Goal: Task Accomplishment & Management: Use online tool/utility

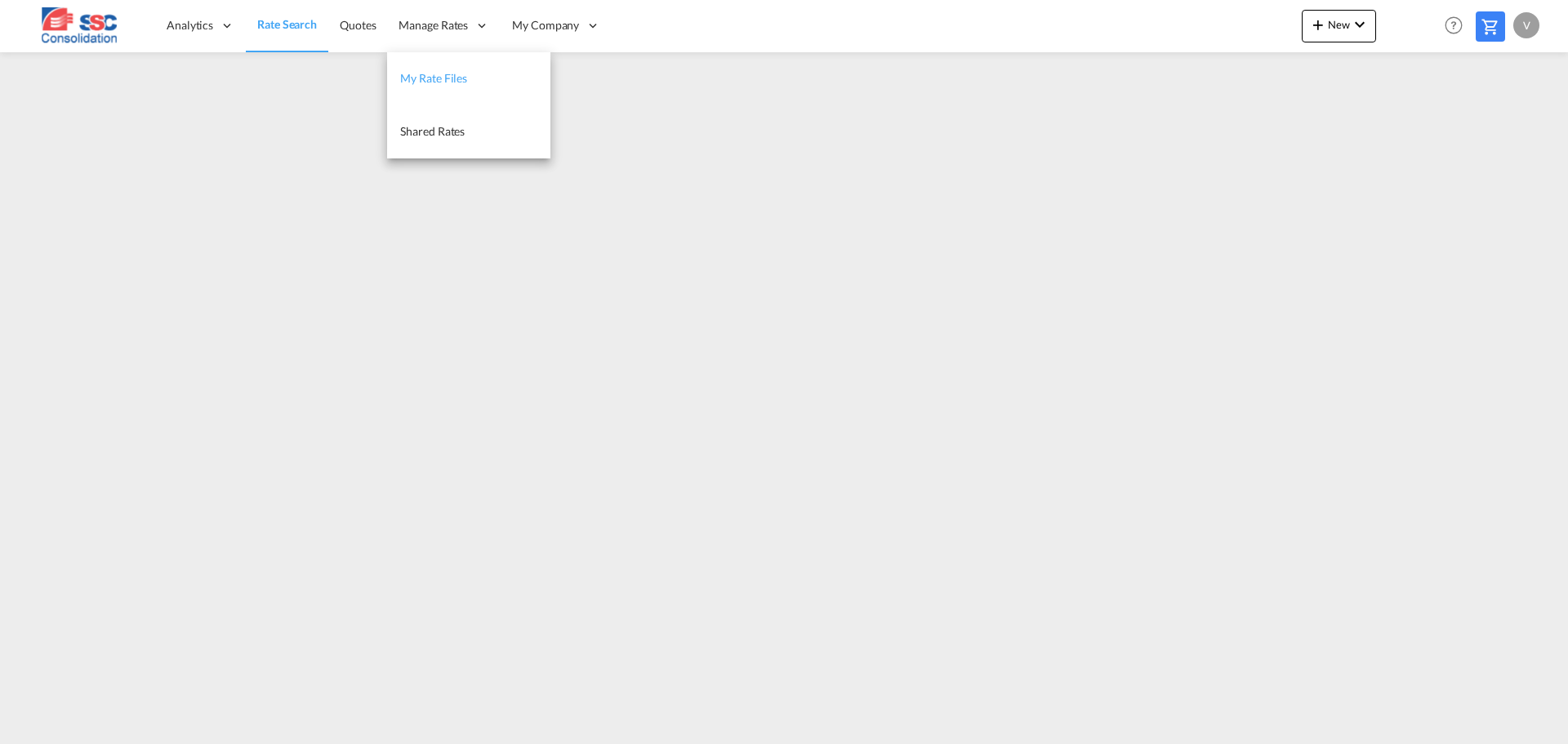
drag, startPoint x: 436, startPoint y: 80, endPoint x: 456, endPoint y: 84, distance: 20.4
click at [436, 80] on span "My Rate Files" at bounding box center [434, 77] width 67 height 13
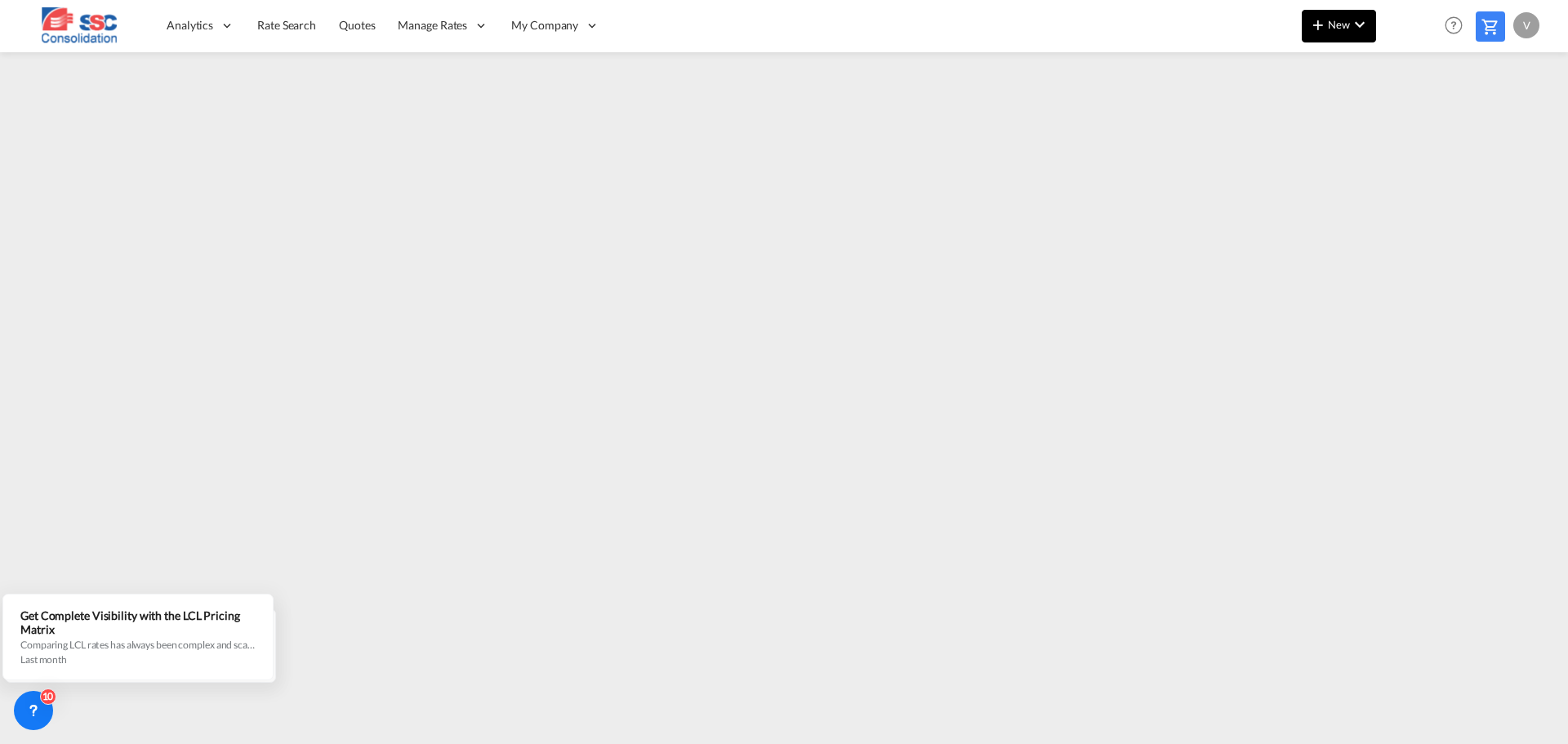
click at [1347, 31] on button "New" at bounding box center [1338, 26] width 75 height 32
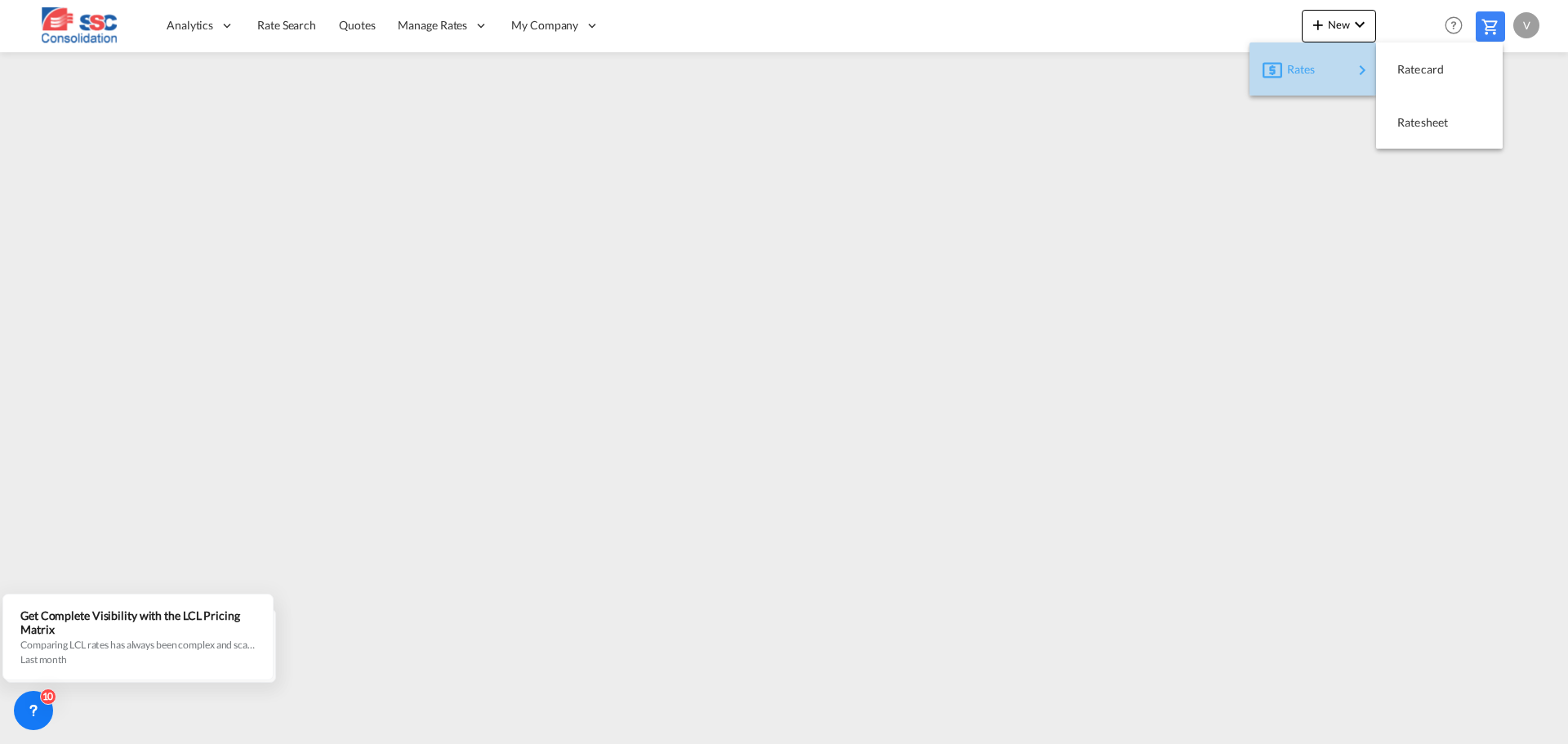
click at [1320, 65] on div "Rates" at bounding box center [1319, 69] width 66 height 40
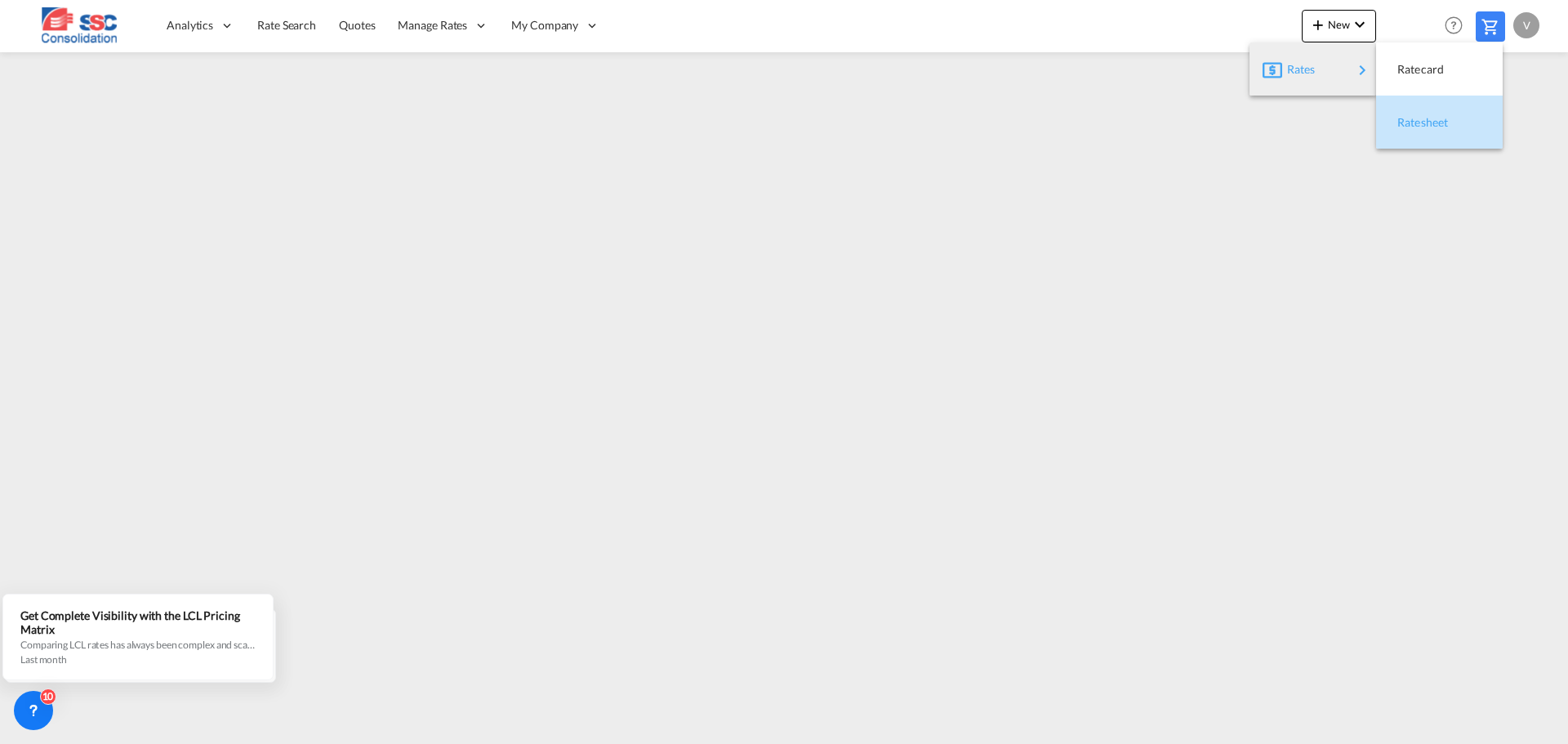
click at [1415, 121] on span "Ratesheet" at bounding box center [1406, 122] width 18 height 32
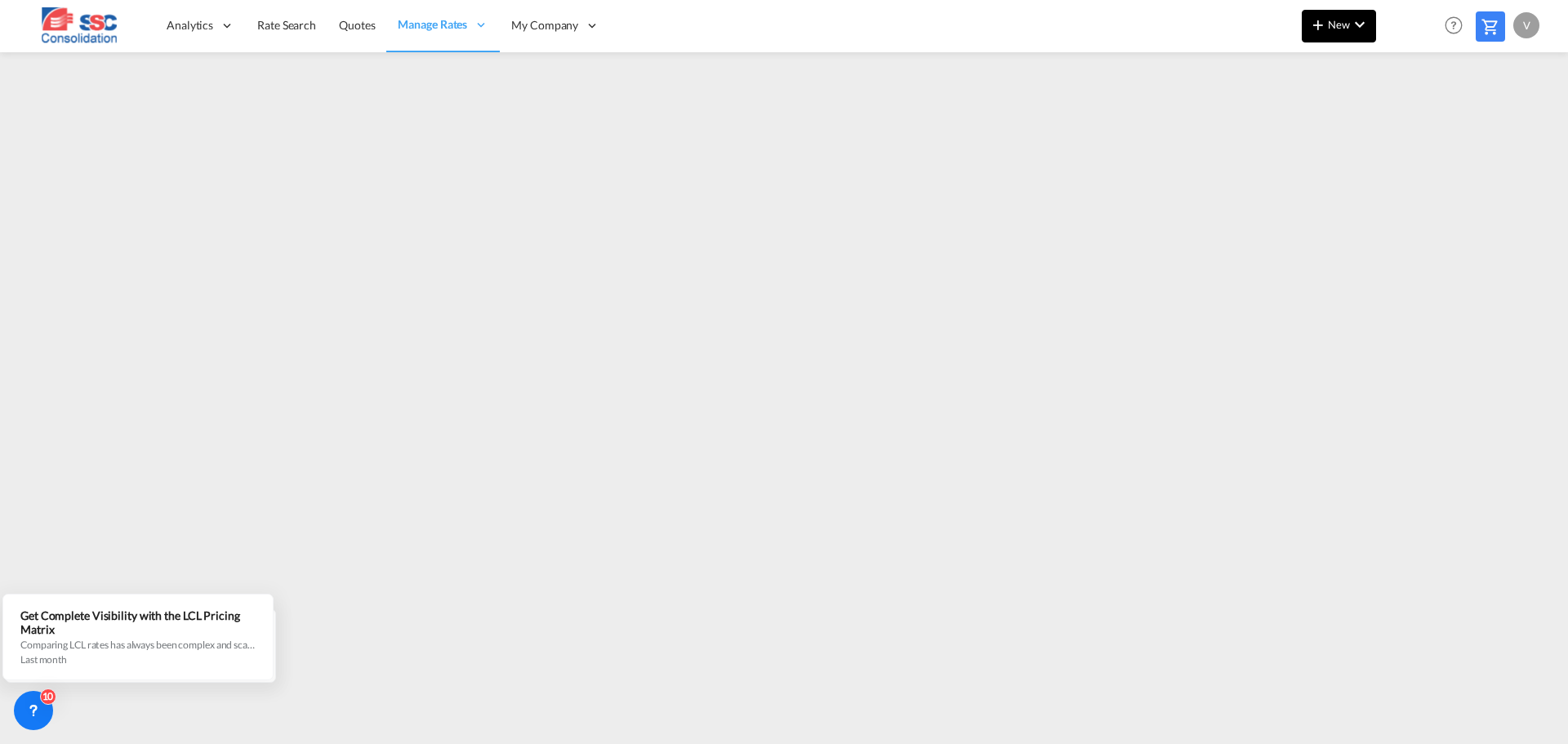
click at [1328, 28] on span "New" at bounding box center [1339, 24] width 61 height 13
click at [1415, 124] on span "Ratesheet" at bounding box center [1406, 122] width 18 height 32
click at [1332, 34] on button "New" at bounding box center [1338, 26] width 75 height 32
click at [1415, 126] on span "Ratesheet" at bounding box center [1406, 122] width 18 height 32
click at [1341, 20] on span "New" at bounding box center [1339, 24] width 61 height 13
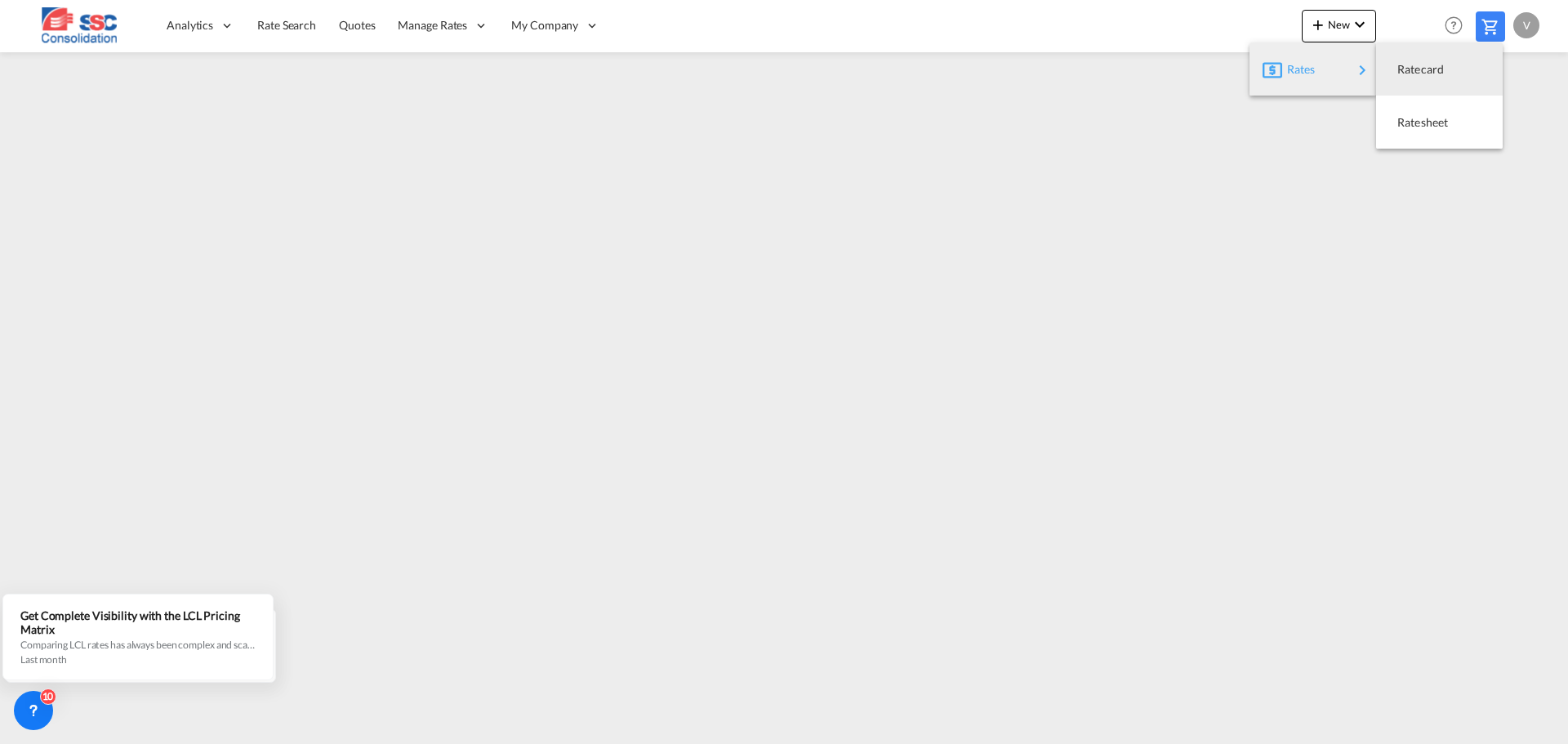
click at [1357, 86] on div "Rates" at bounding box center [1317, 69] width 109 height 40
click at [1414, 128] on span "Ratesheet" at bounding box center [1406, 122] width 18 height 32
click at [1345, 24] on span "New" at bounding box center [1339, 24] width 61 height 13
click at [1303, 65] on span "Rates" at bounding box center [1297, 69] width 20 height 32
click at [1415, 125] on span "Ratesheet" at bounding box center [1406, 122] width 18 height 32
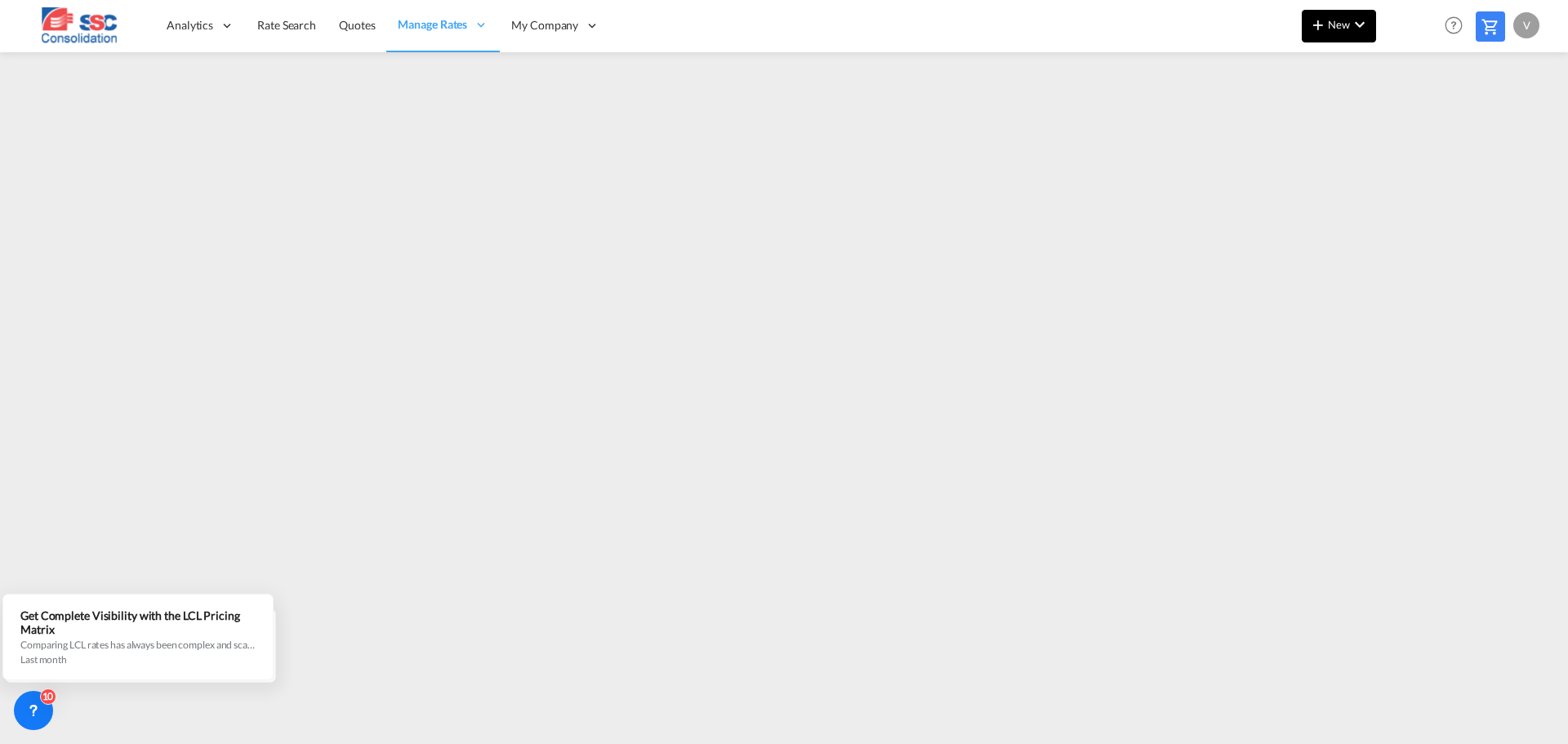
click at [1347, 23] on span "New" at bounding box center [1339, 24] width 61 height 13
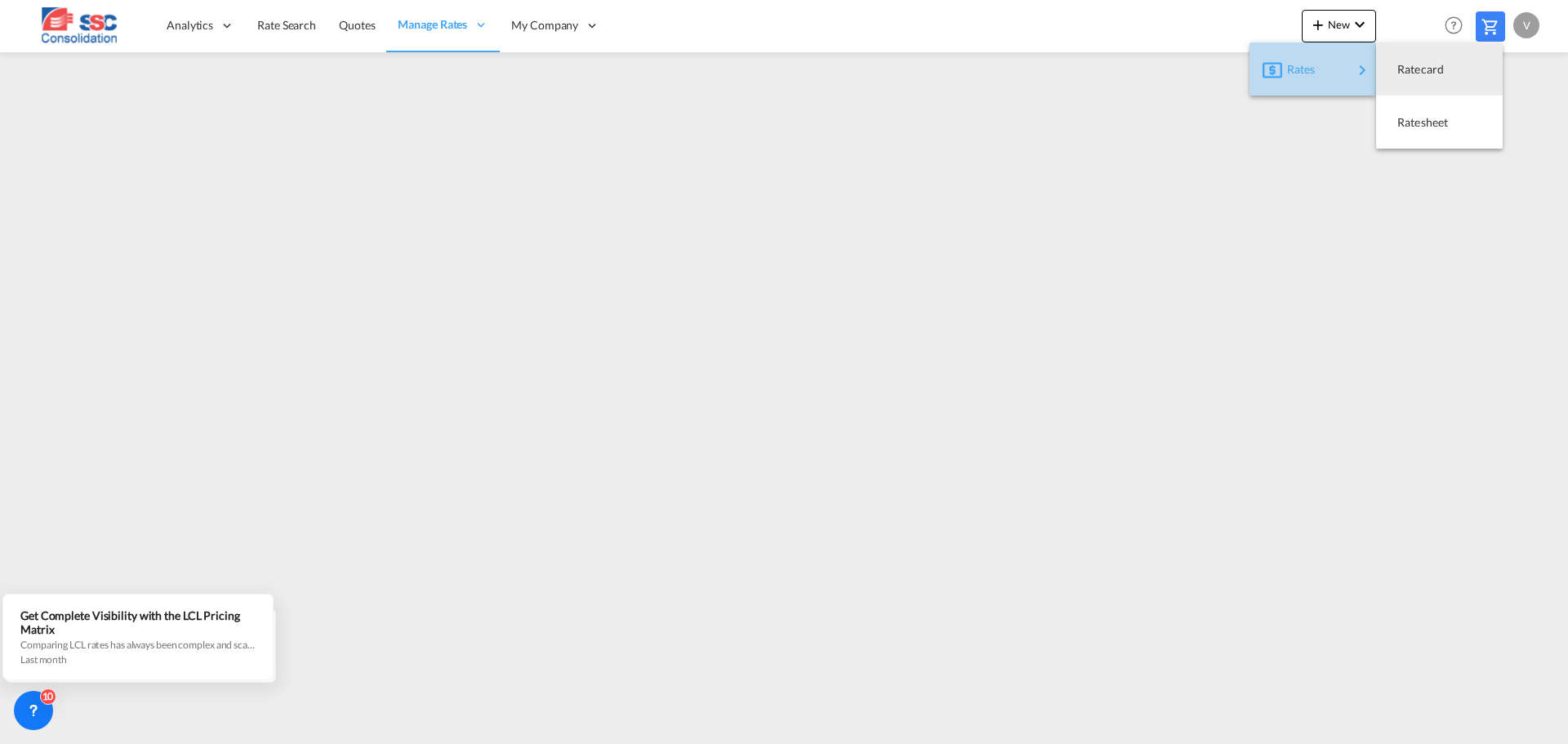
click at [1330, 74] on div "Rates" at bounding box center [1319, 69] width 66 height 40
click at [1415, 121] on span "Ratesheet" at bounding box center [1406, 122] width 18 height 32
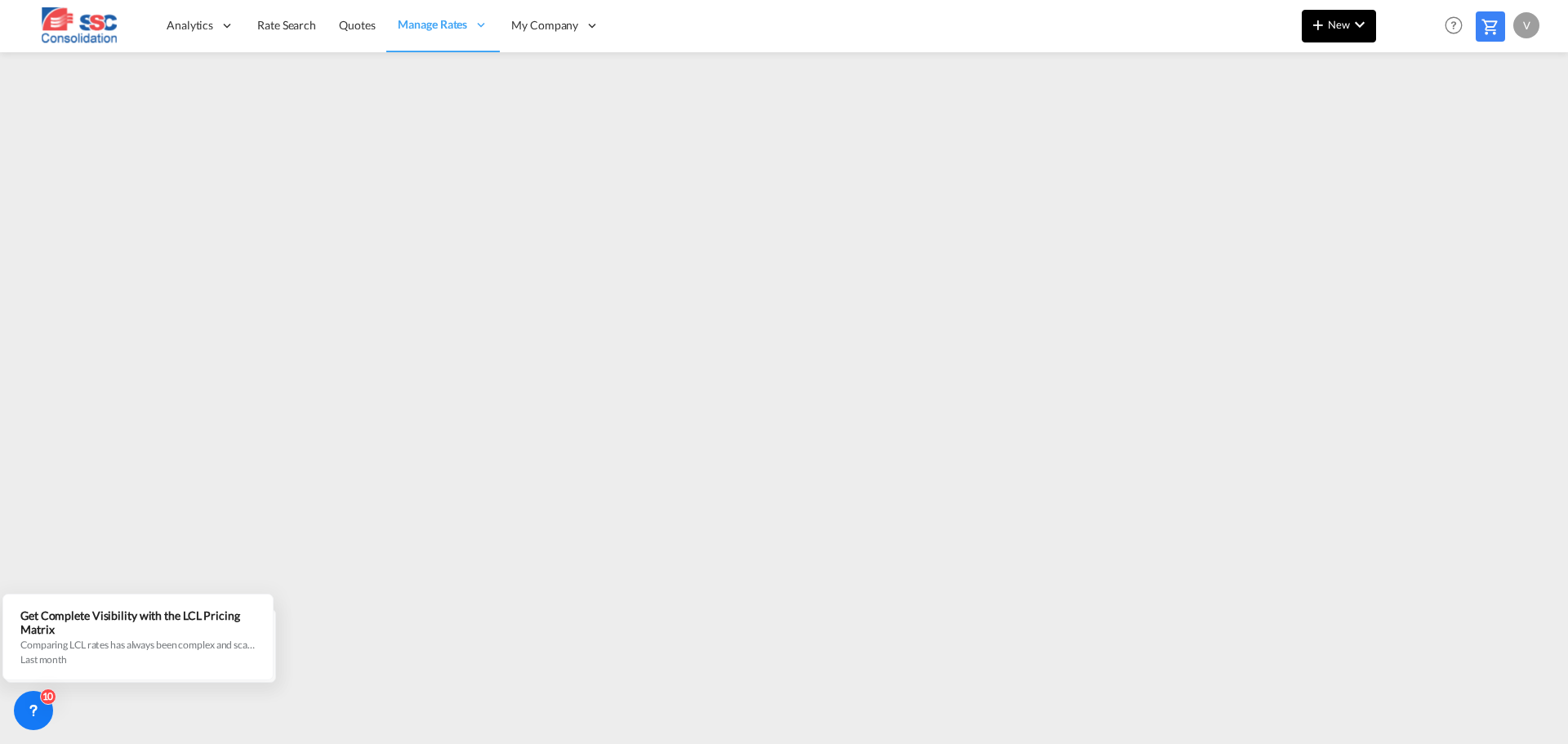
click at [1335, 32] on button "New" at bounding box center [1338, 26] width 75 height 32
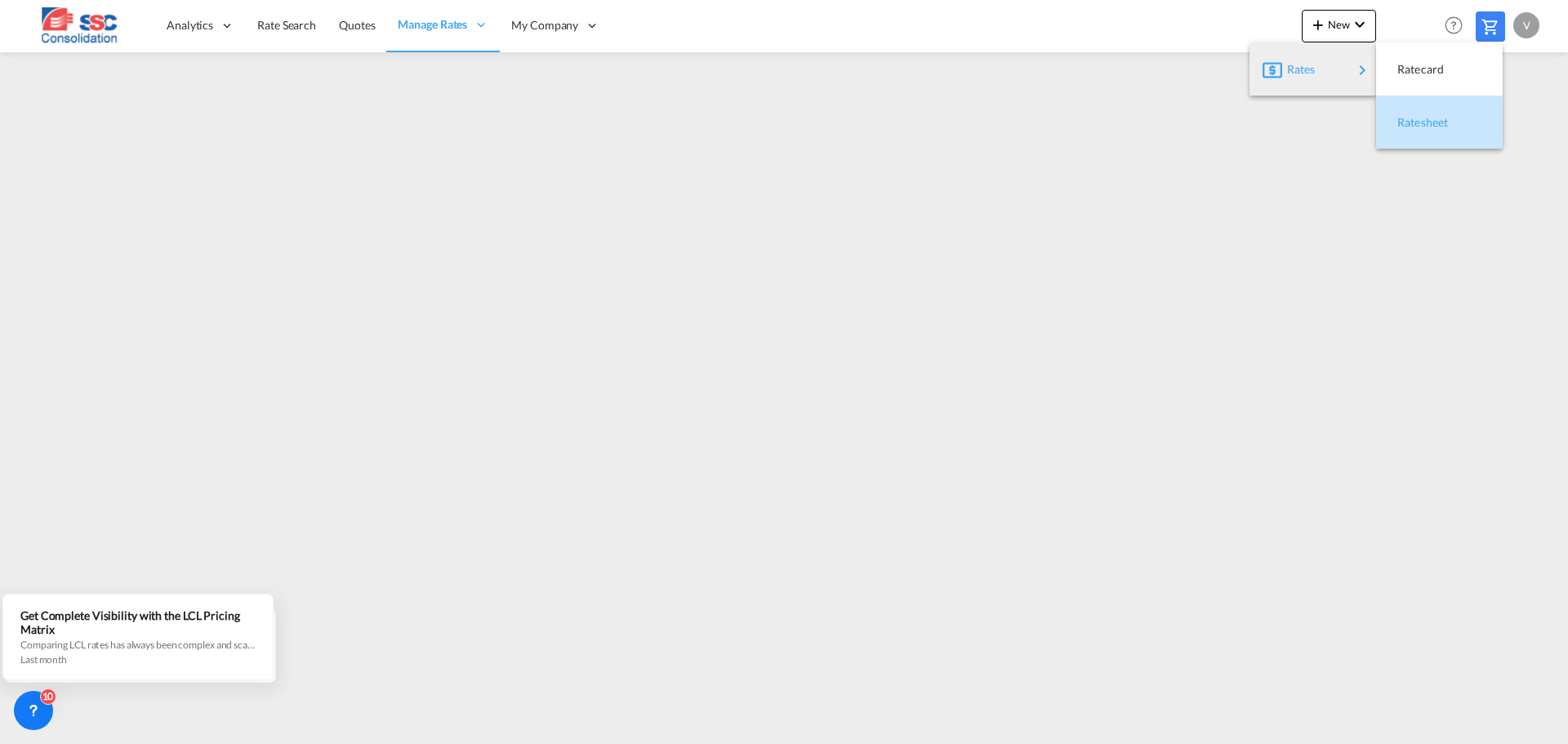
click at [1415, 124] on span "Ratesheet" at bounding box center [1406, 122] width 18 height 32
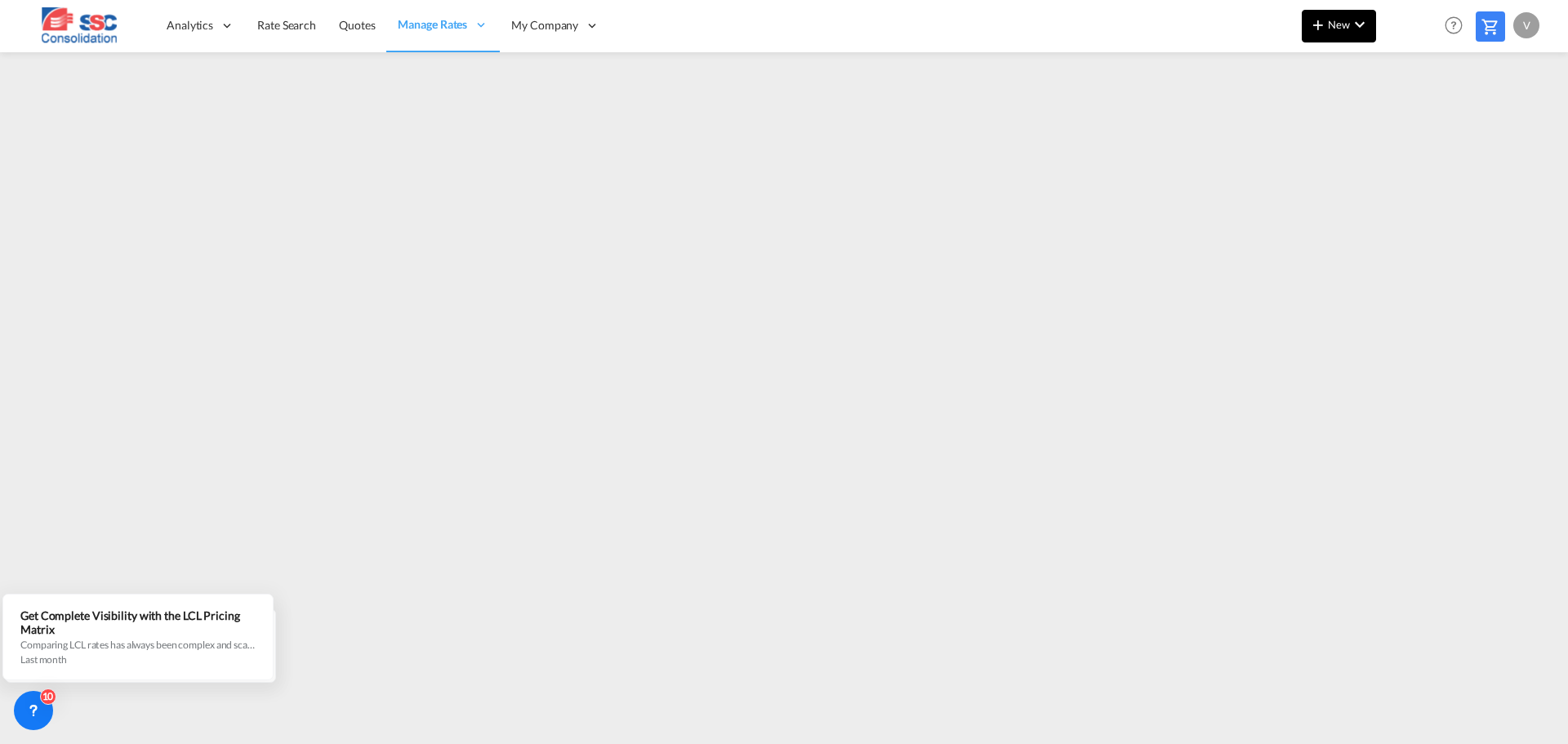
click at [1343, 22] on span "New" at bounding box center [1339, 24] width 61 height 13
click at [1415, 119] on span "Ratesheet" at bounding box center [1406, 122] width 18 height 32
click at [1354, 31] on md-icon "icon-chevron-down" at bounding box center [1360, 24] width 20 height 20
drag, startPoint x: 1306, startPoint y: 74, endPoint x: 1356, endPoint y: 84, distance: 51.0
click at [1307, 74] on span "Rates" at bounding box center [1297, 69] width 20 height 32
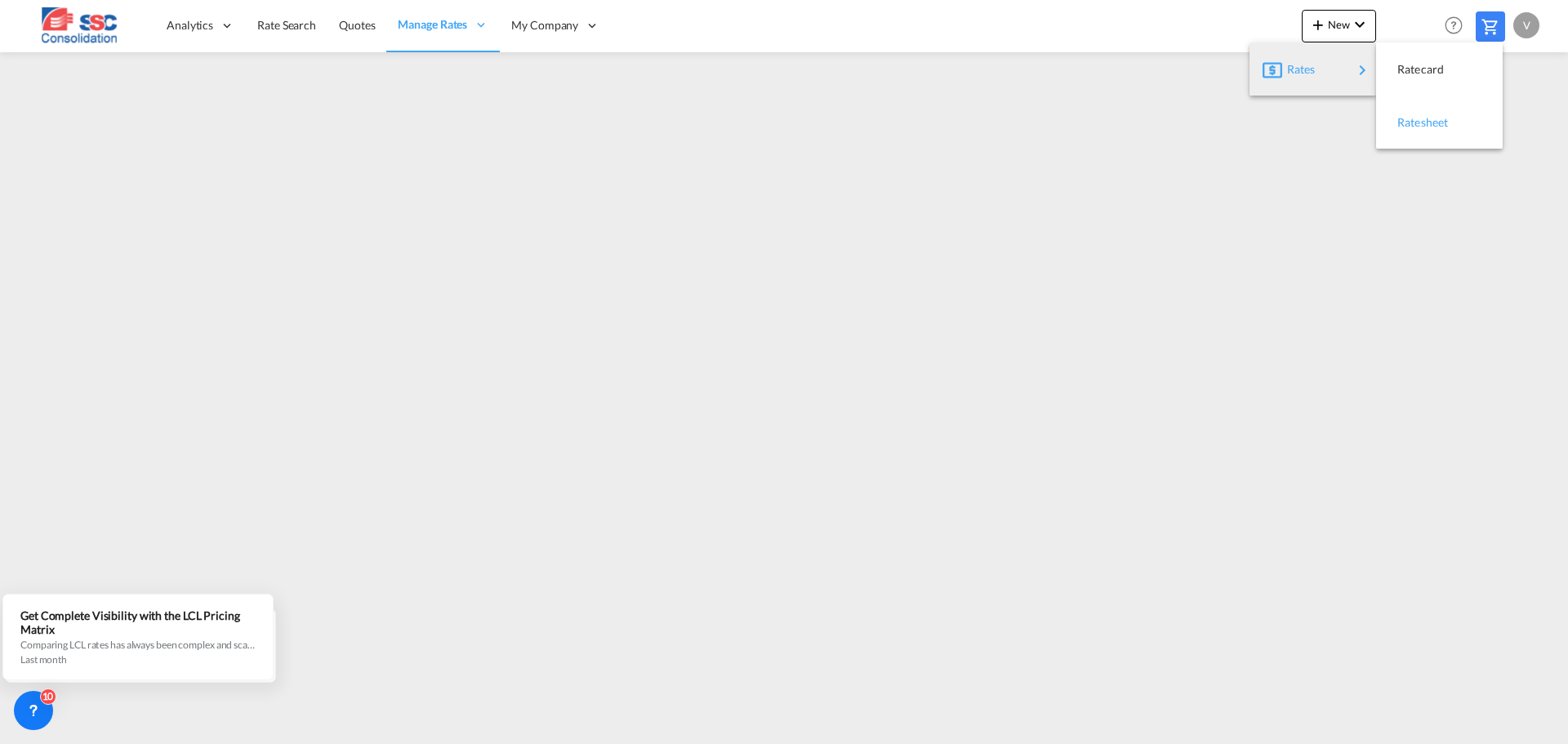
click at [1415, 123] on span "Ratesheet" at bounding box center [1406, 122] width 18 height 32
click at [1339, 15] on button "New" at bounding box center [1338, 26] width 75 height 32
click at [1327, 72] on div "Rates" at bounding box center [1319, 69] width 66 height 40
click at [1415, 120] on span "Ratesheet" at bounding box center [1406, 122] width 18 height 32
click at [1343, 31] on span "New" at bounding box center [1339, 24] width 61 height 13
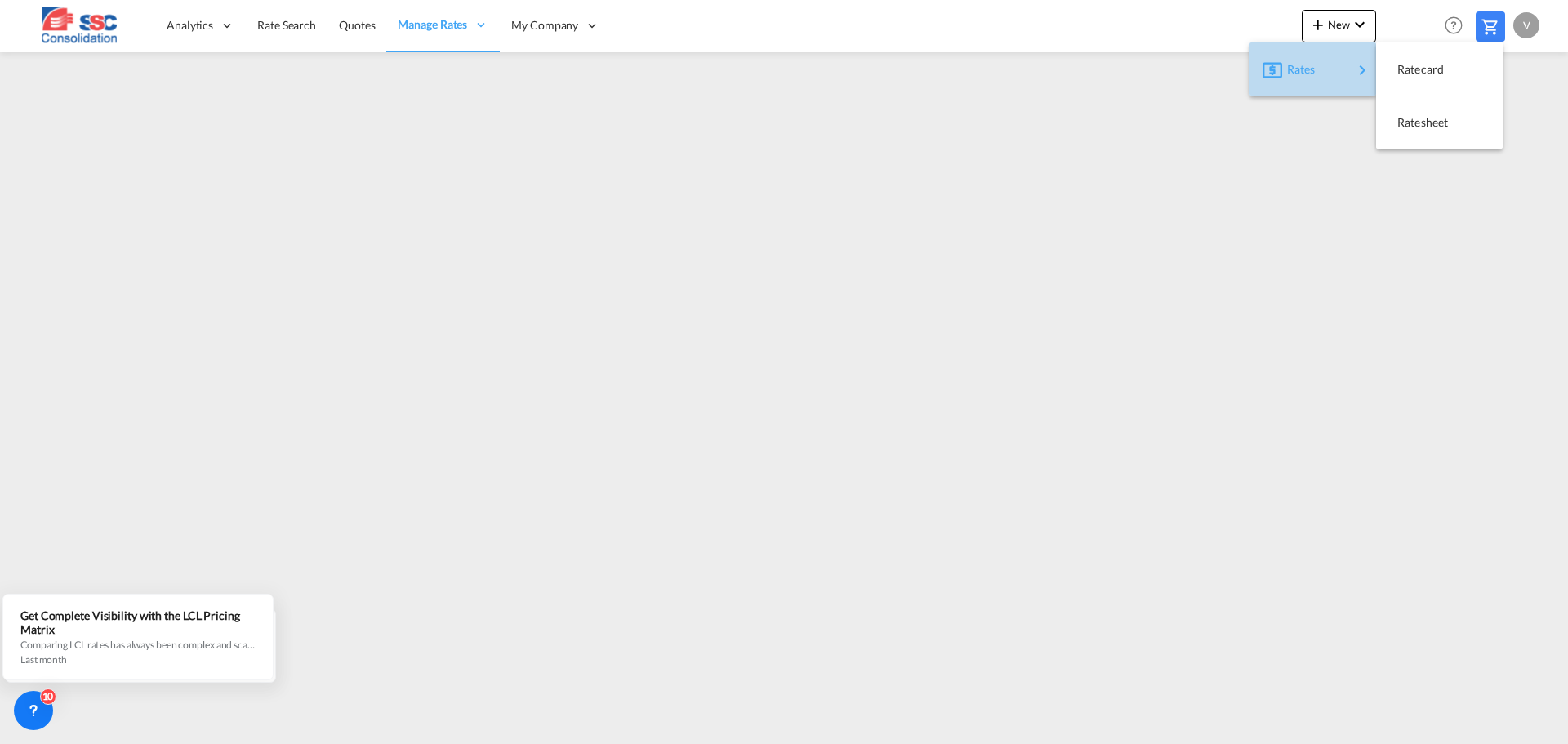
click at [1339, 77] on div "Rates" at bounding box center [1319, 69] width 66 height 40
click at [1411, 120] on span "Ratesheet" at bounding box center [1406, 122] width 18 height 32
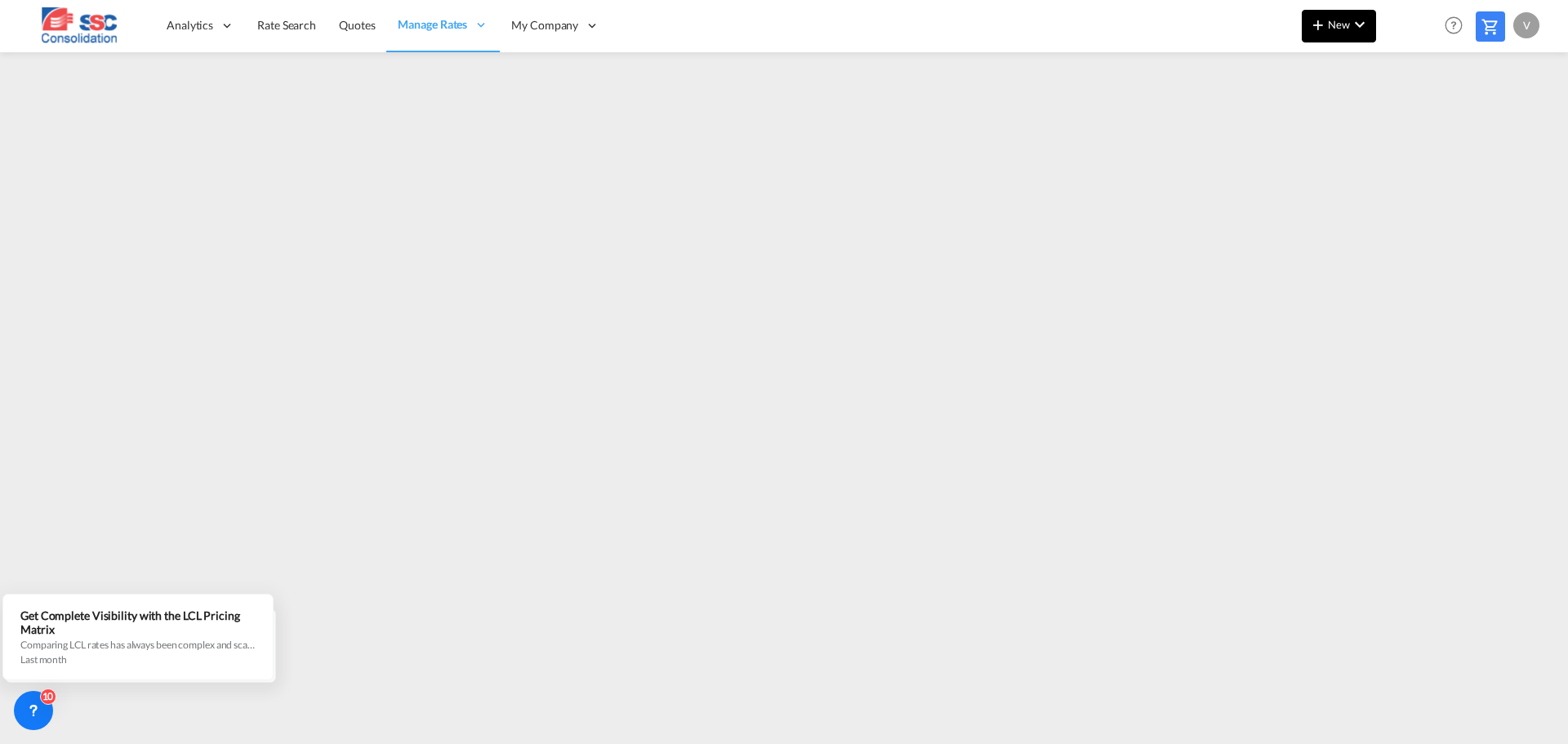
click at [1341, 25] on span "New" at bounding box center [1339, 24] width 61 height 13
click at [1318, 69] on div "Rates" at bounding box center [1319, 69] width 66 height 40
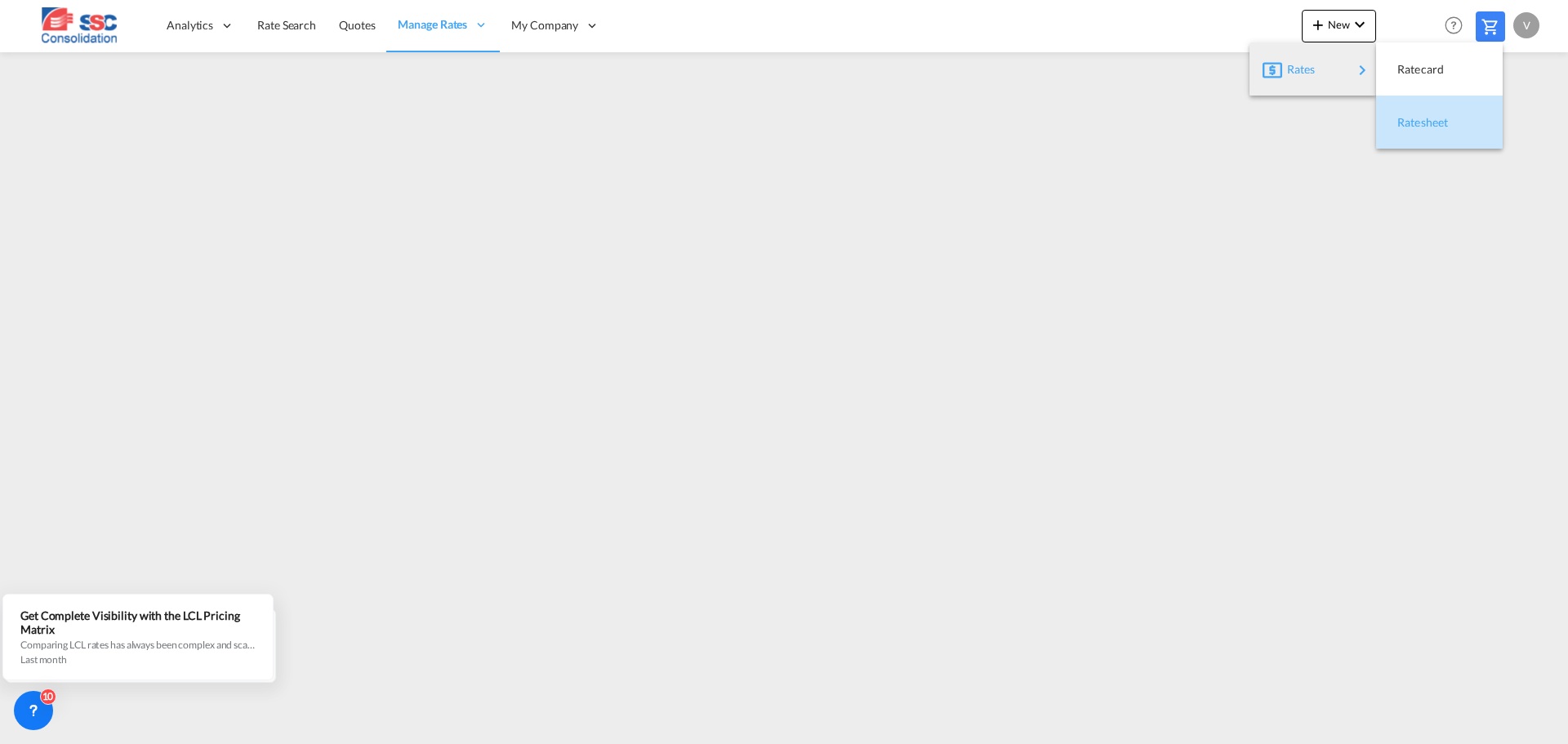
click at [1409, 117] on span "Ratesheet" at bounding box center [1406, 122] width 18 height 32
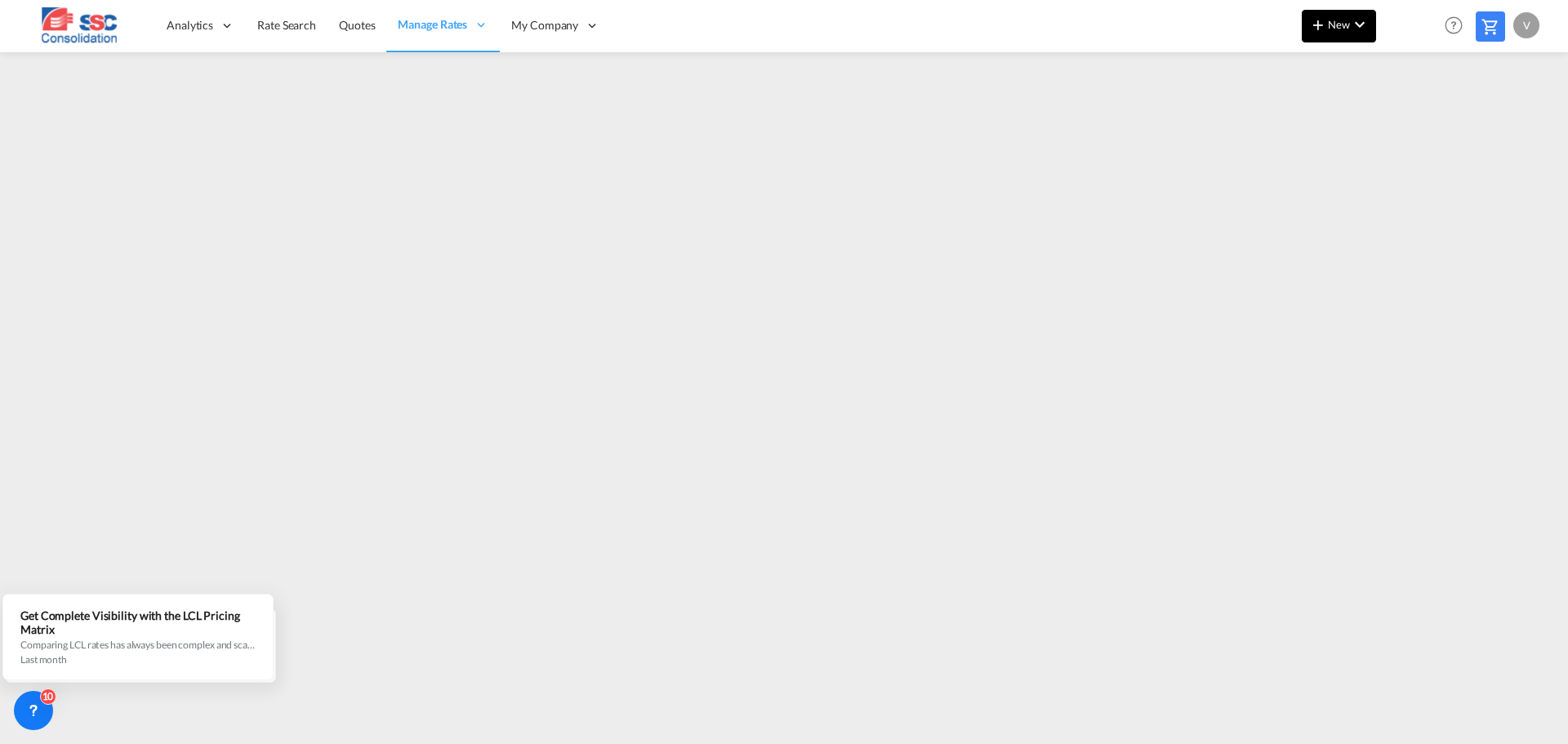
click at [1337, 31] on button "New" at bounding box center [1338, 26] width 75 height 32
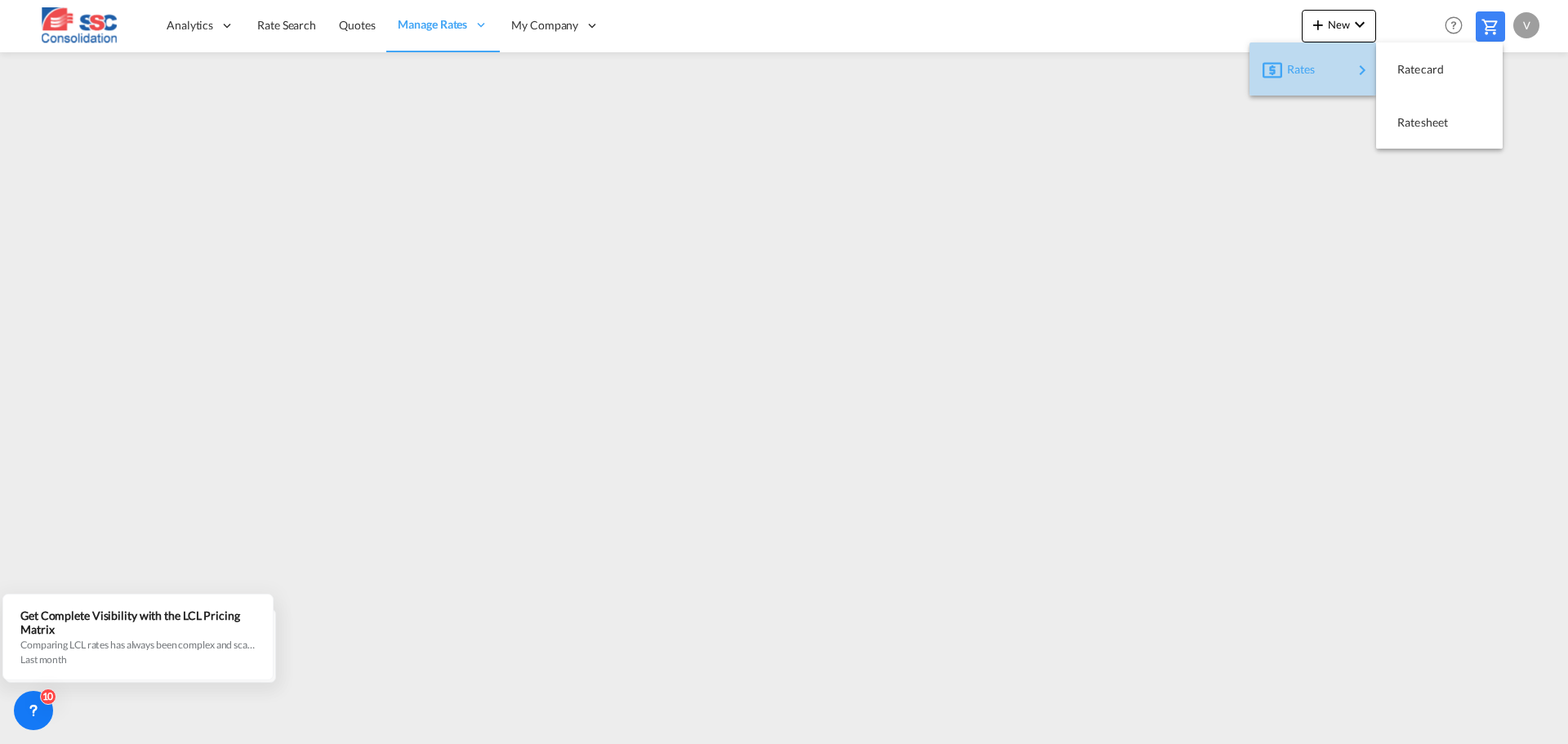
click at [1306, 76] on span "Rates" at bounding box center [1297, 69] width 20 height 32
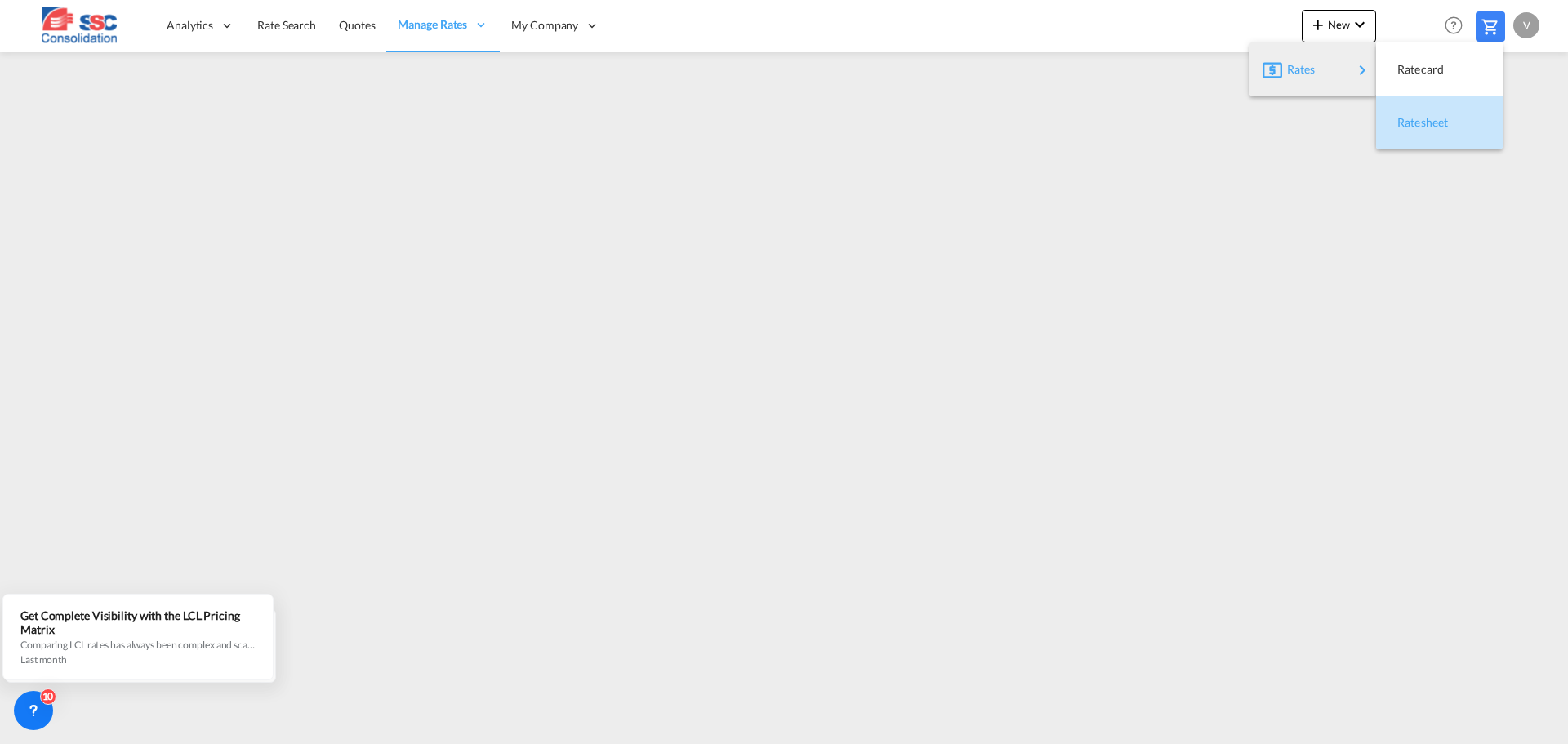
click at [1415, 125] on span "Ratesheet" at bounding box center [1406, 122] width 18 height 32
